Goal: Find specific page/section: Find specific page/section

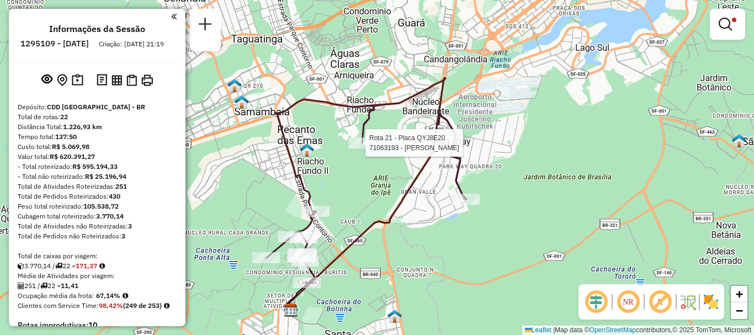
scroll to position [433, 0]
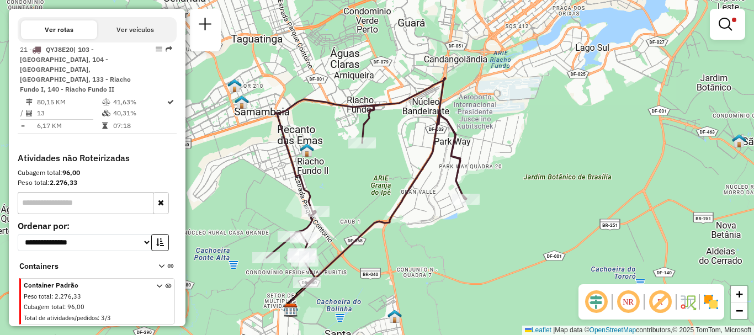
click at [669, 134] on div "Limpar filtros Janela de atendimento Grade de atendimento Capacidade Transporta…" at bounding box center [377, 167] width 754 height 335
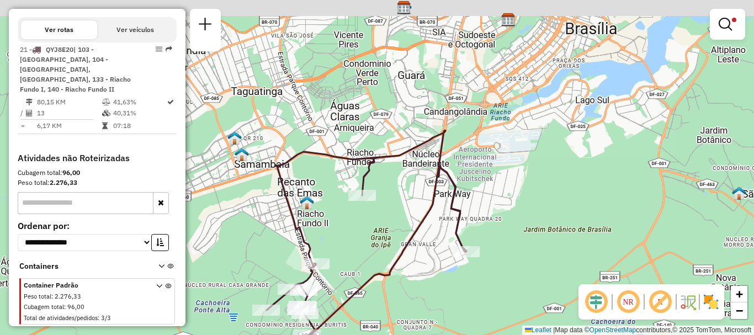
drag, startPoint x: 374, startPoint y: 157, endPoint x: 374, endPoint y: 213, distance: 55.8
click at [374, 213] on div "Limpar filtros Janela de atendimento Grade de atendimento Capacidade Transporta…" at bounding box center [377, 167] width 754 height 335
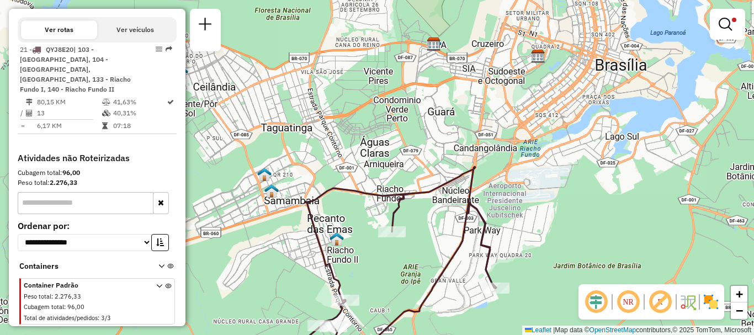
drag, startPoint x: 389, startPoint y: 214, endPoint x: 419, endPoint y: 247, distance: 44.6
click at [419, 247] on div "Limpar filtros Janela de atendimento Grade de atendimento Capacidade Transporta…" at bounding box center [377, 167] width 754 height 335
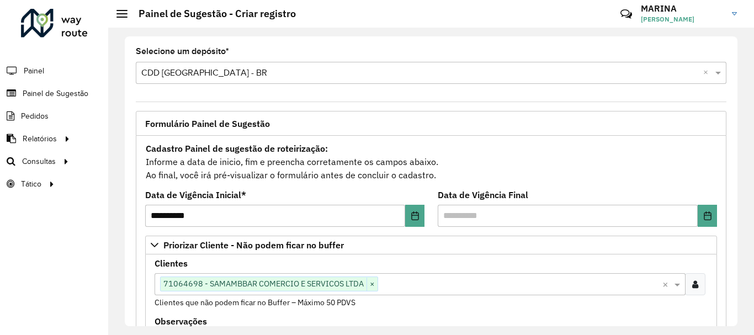
scroll to position [55, 0]
